Goal: Task Accomplishment & Management: Manage account settings

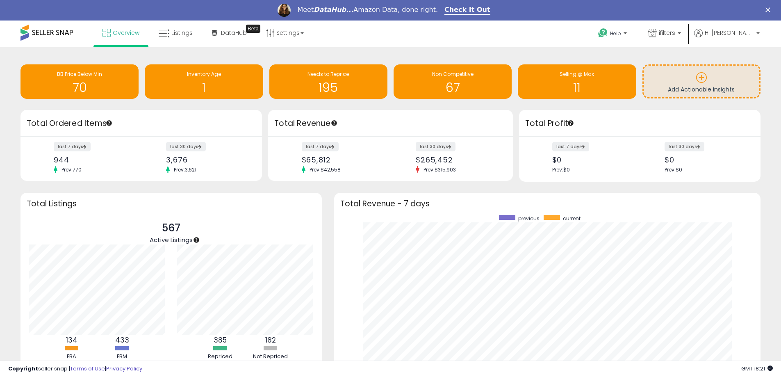
drag, startPoint x: 0, startPoint y: 254, endPoint x: 7, endPoint y: 248, distance: 8.4
click at [0, 254] on div "Retrieving insights data.. BB Price Below Min 70 Inventory Age 1 Needs to Repri…" at bounding box center [390, 243] width 781 height 393
click at [109, 33] on icon at bounding box center [106, 33] width 8 height 8
click at [756, 14] on div "Meet DataHub... Amazon Data, done right. Check It Out" at bounding box center [390, 10] width 781 height 14
click at [751, 34] on span "Hi [PERSON_NAME]" at bounding box center [728, 33] width 49 height 8
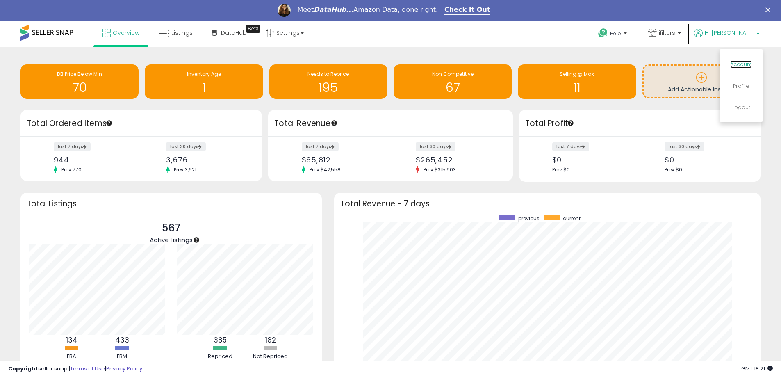
click at [738, 65] on link "Account" at bounding box center [741, 64] width 22 height 8
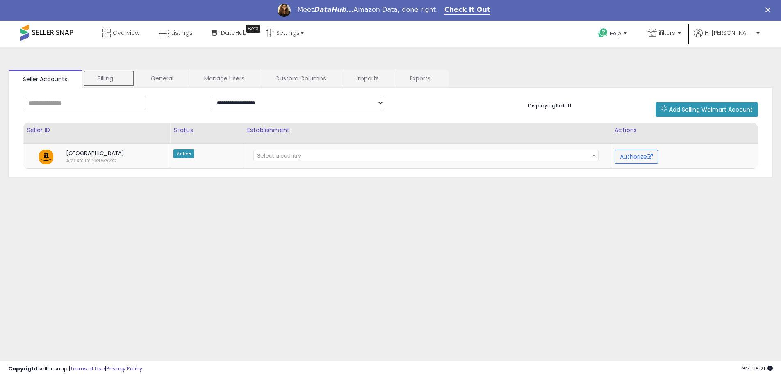
click at [109, 78] on link "Billing" at bounding box center [109, 78] width 52 height 17
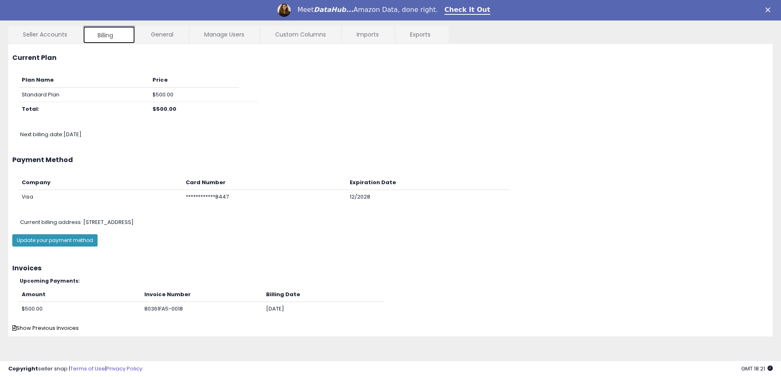
scroll to position [44, 0]
click at [50, 329] on span "Show Previous Invoices" at bounding box center [45, 327] width 66 height 8
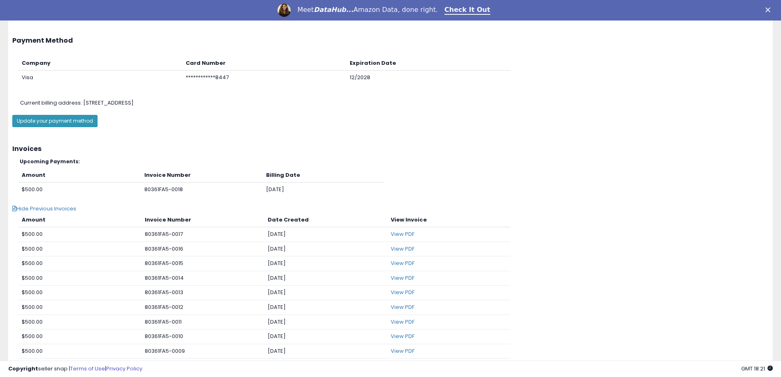
scroll to position [167, 0]
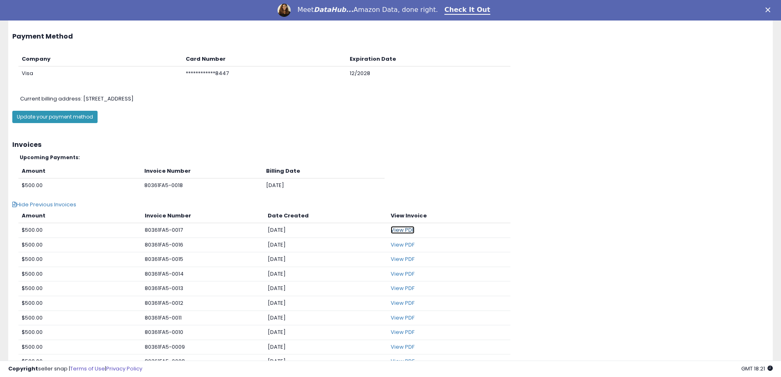
click at [402, 228] on link "View PDF" at bounding box center [402, 230] width 24 height 8
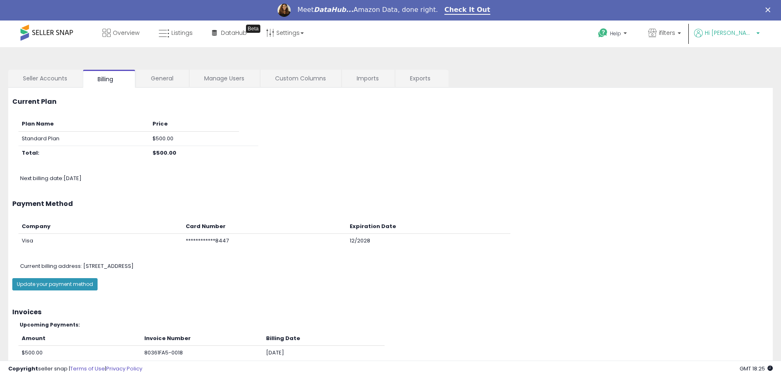
click at [758, 34] on b at bounding box center [757, 35] width 3 height 6
click at [742, 109] on link "Logout" at bounding box center [741, 107] width 18 height 8
